Goal: Task Accomplishment & Management: Complete application form

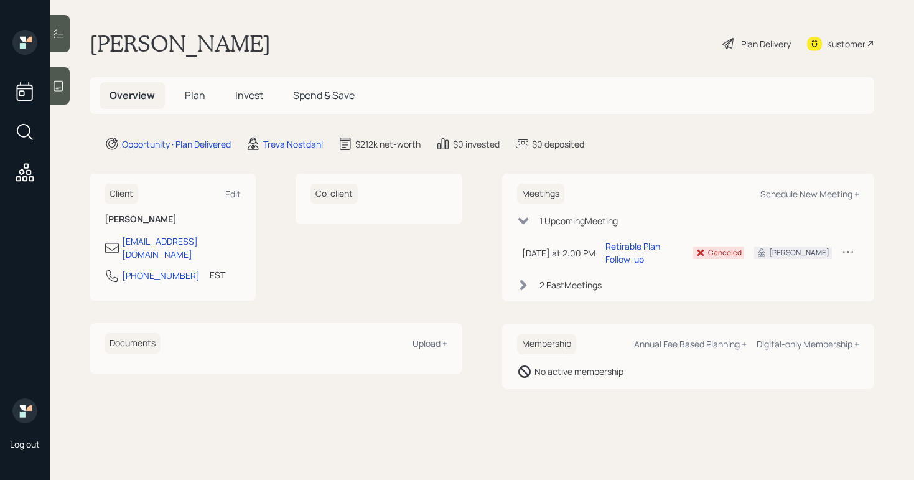
click at [200, 96] on span "Plan" at bounding box center [195, 95] width 21 height 14
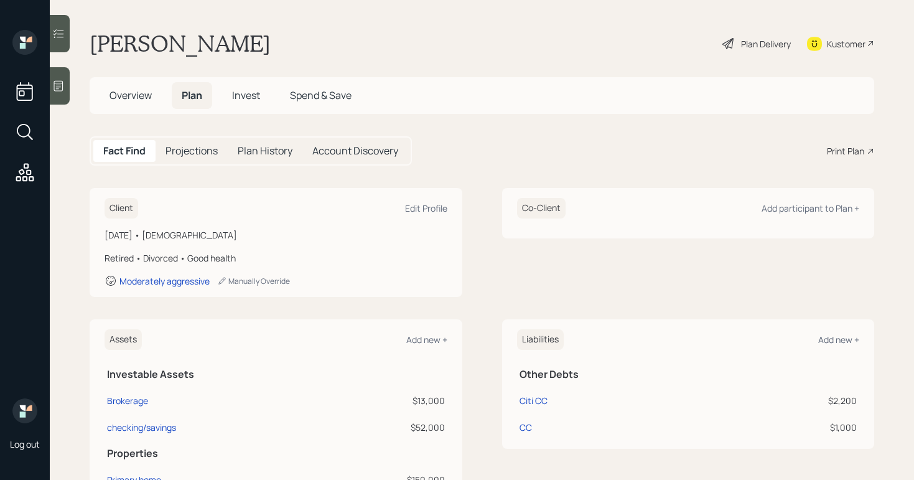
click at [756, 40] on div "Plan Delivery" at bounding box center [766, 43] width 50 height 13
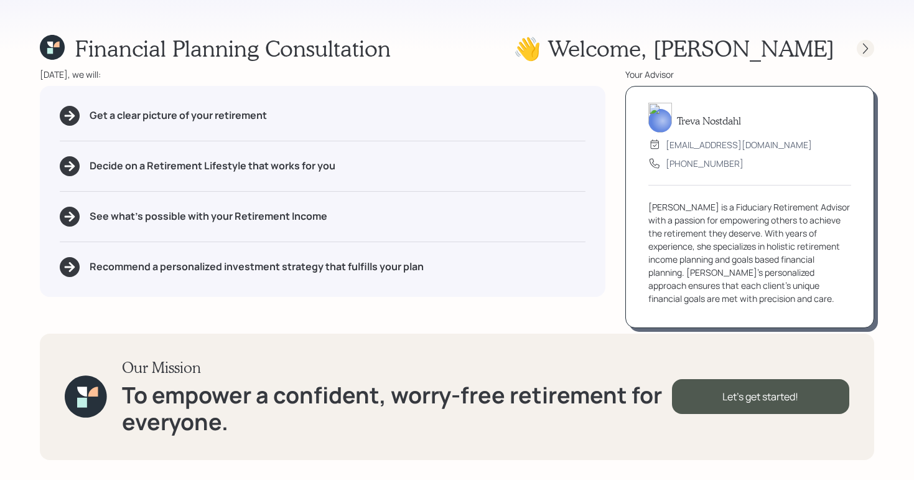
click at [865, 55] on div at bounding box center [864, 48] width 17 height 17
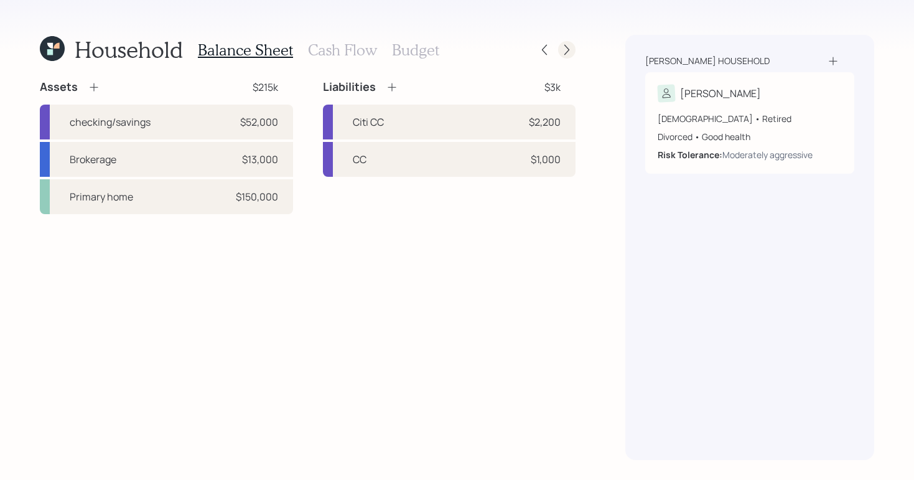
click at [570, 47] on icon at bounding box center [566, 50] width 12 height 12
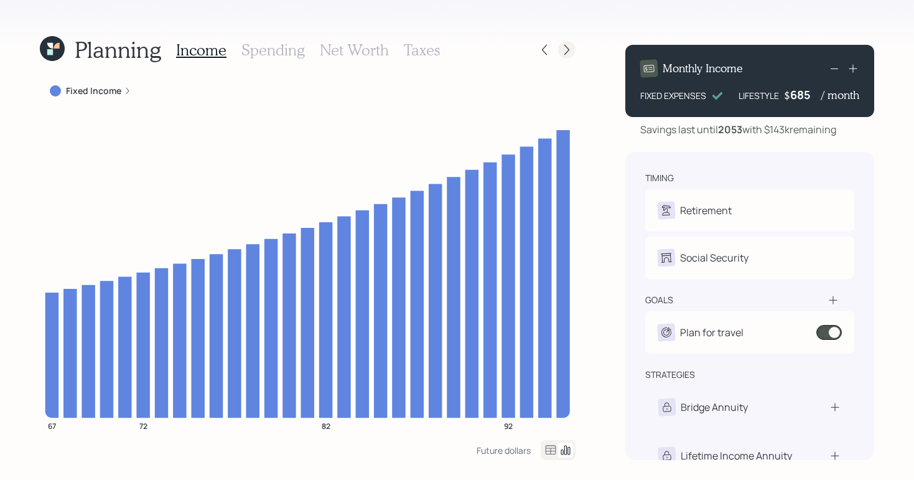
click at [573, 46] on div at bounding box center [566, 49] width 17 height 17
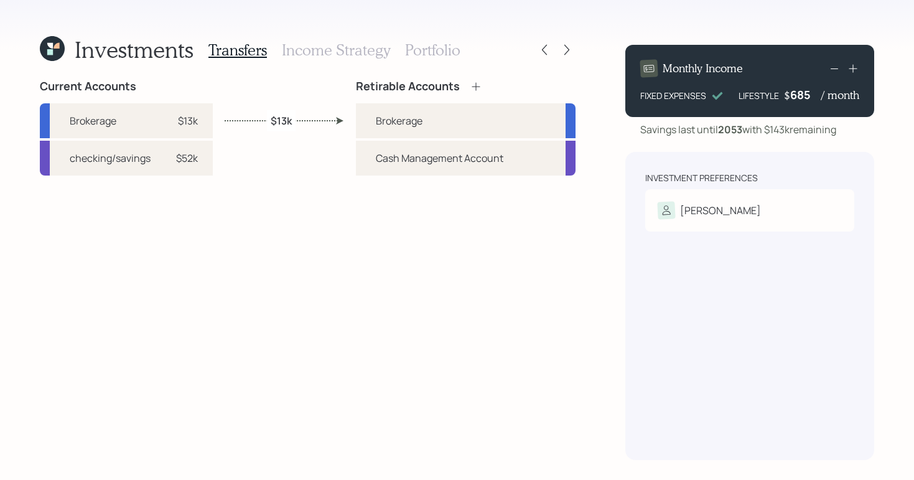
click at [573, 46] on div at bounding box center [566, 49] width 17 height 17
